Goal: Information Seeking & Learning: Learn about a topic

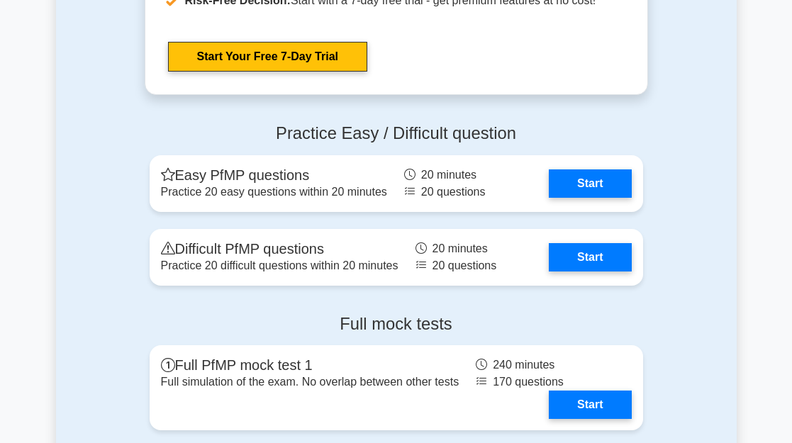
scroll to position [1559, 0]
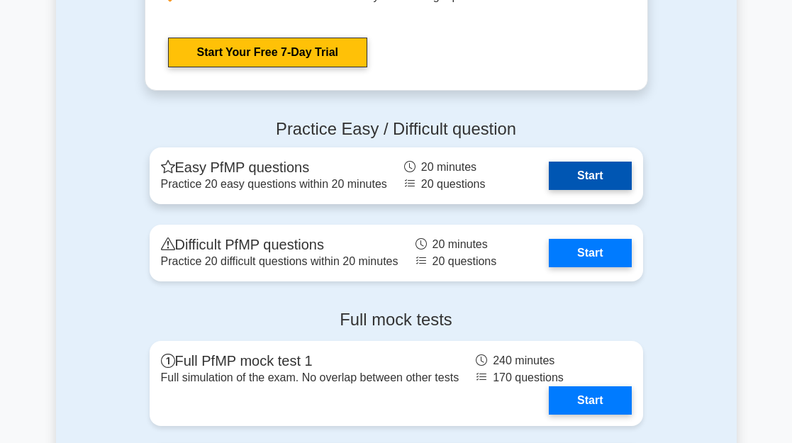
click at [580, 172] on link "Start" at bounding box center [590, 176] width 82 height 28
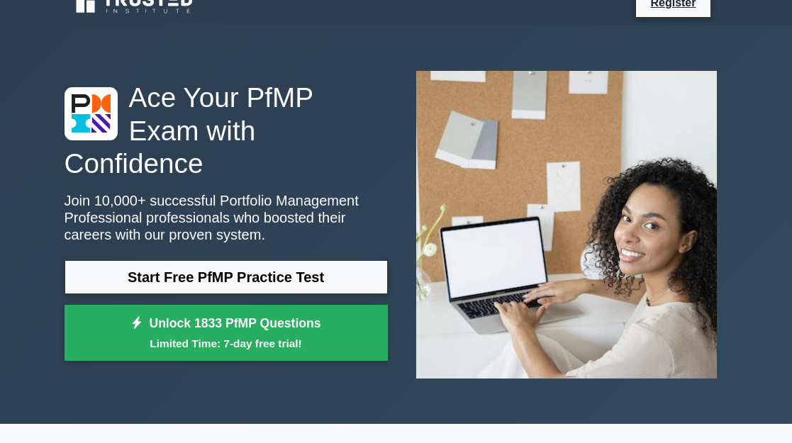
scroll to position [0, 0]
